Goal: Task Accomplishment & Management: Use online tool/utility

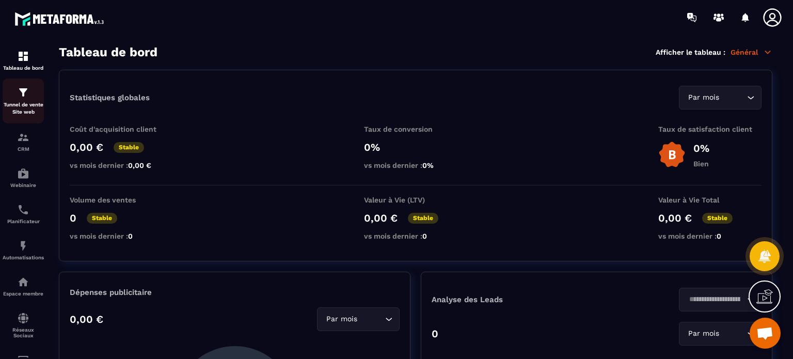
click at [27, 102] on p "Tunnel de vente Site web" at bounding box center [23, 108] width 41 height 14
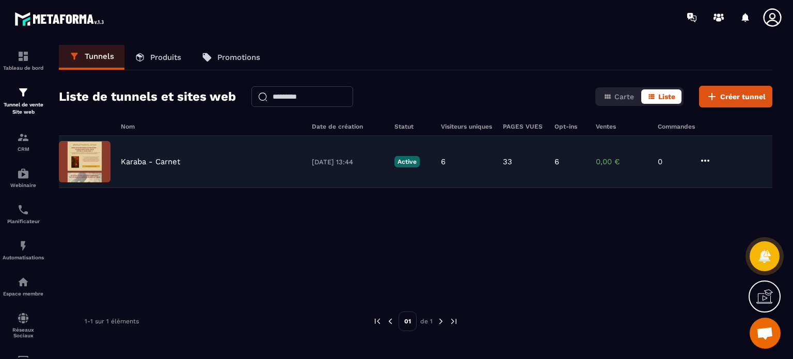
click at [181, 171] on div "Karaba - Carnet [DATE] 13:44 Active 6 33 6 0,00 € 0" at bounding box center [415, 162] width 713 height 52
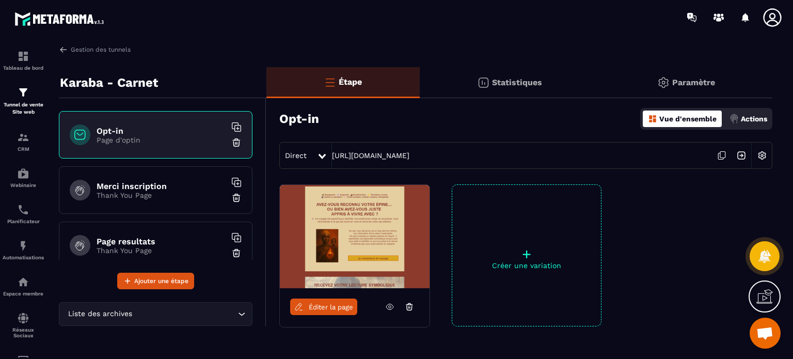
click at [155, 195] on p "Thank You Page" at bounding box center [161, 195] width 129 height 8
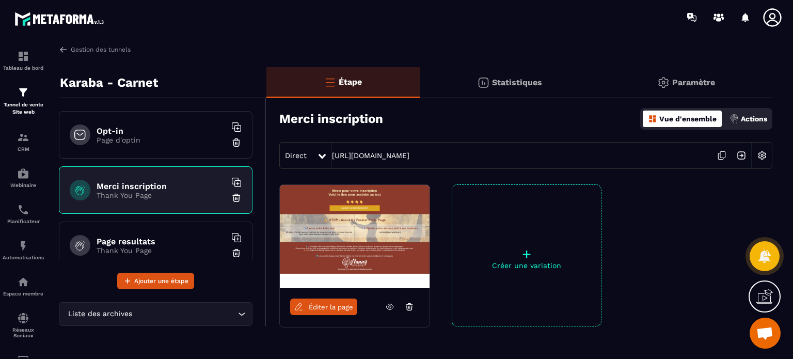
click at [163, 242] on h6 "Page resultats" at bounding box center [161, 241] width 129 height 10
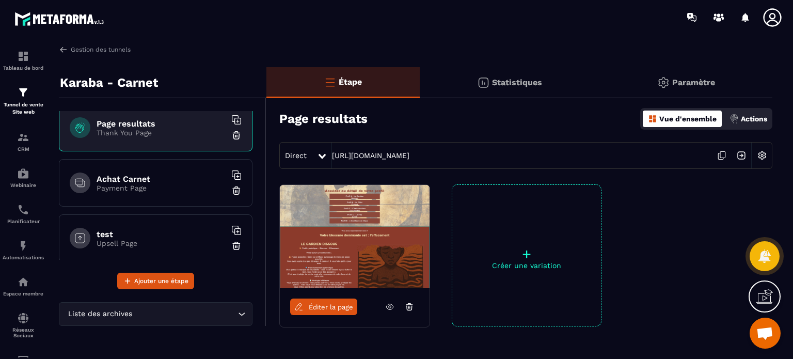
scroll to position [126, 0]
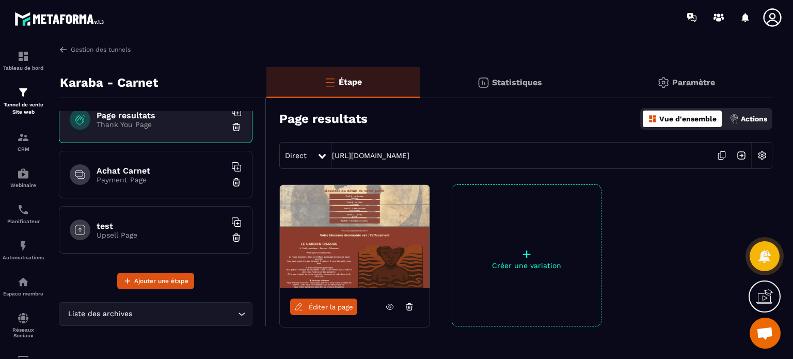
click at [165, 186] on div "Achat Carnet Payment Page" at bounding box center [156, 174] width 194 height 47
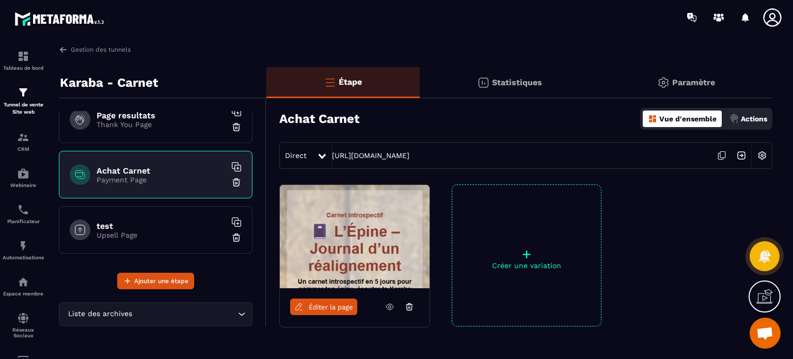
click at [165, 234] on p "Upsell Page" at bounding box center [161, 235] width 129 height 8
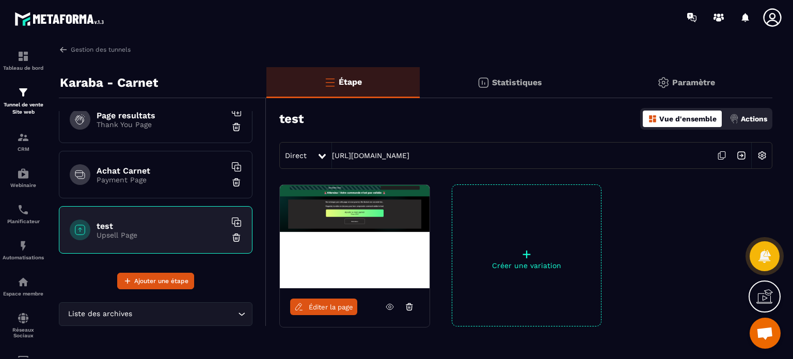
click at [334, 227] on img at bounding box center [355, 236] width 150 height 103
click at [338, 303] on span "Éditer la page" at bounding box center [331, 307] width 44 height 8
